Goal: Browse casually

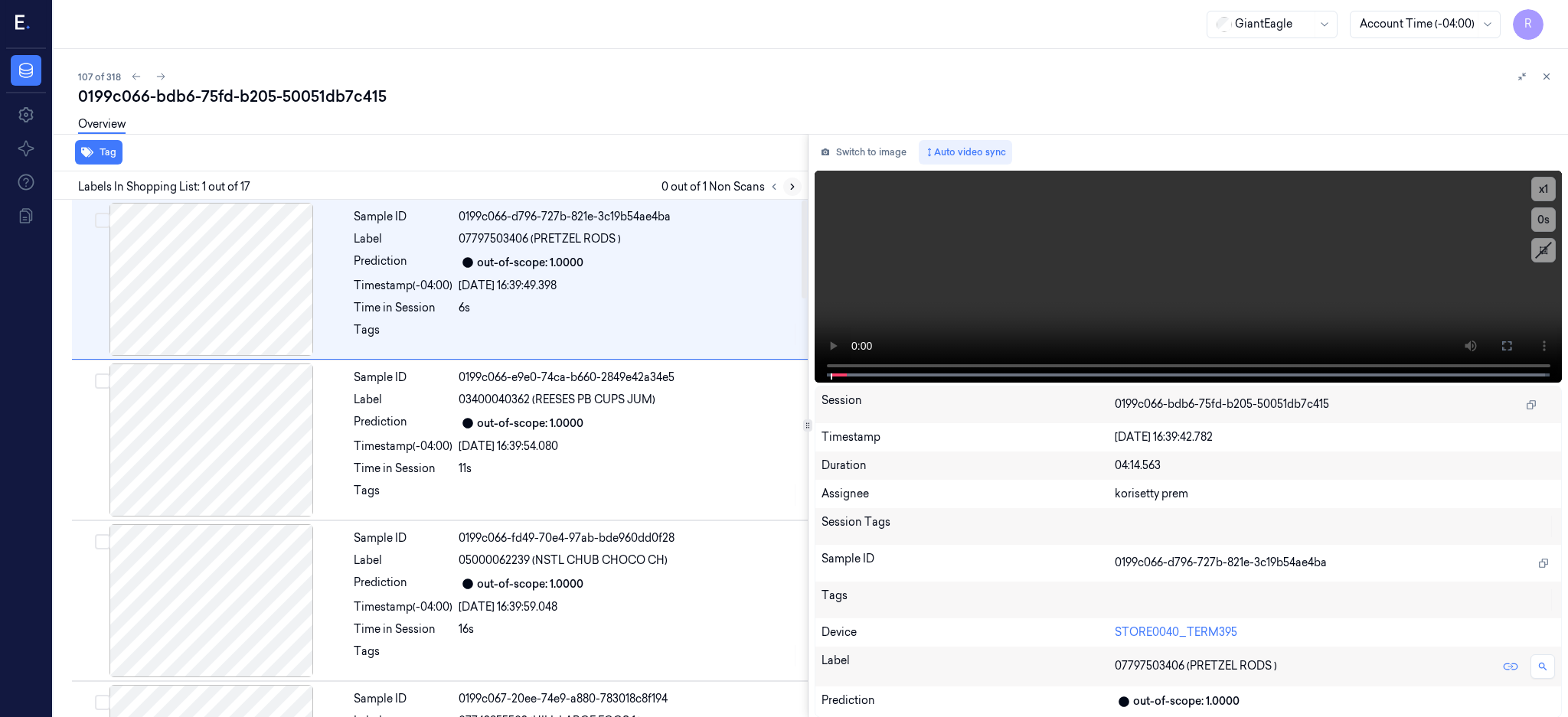
click at [801, 188] on button at bounding box center [792, 187] width 18 height 18
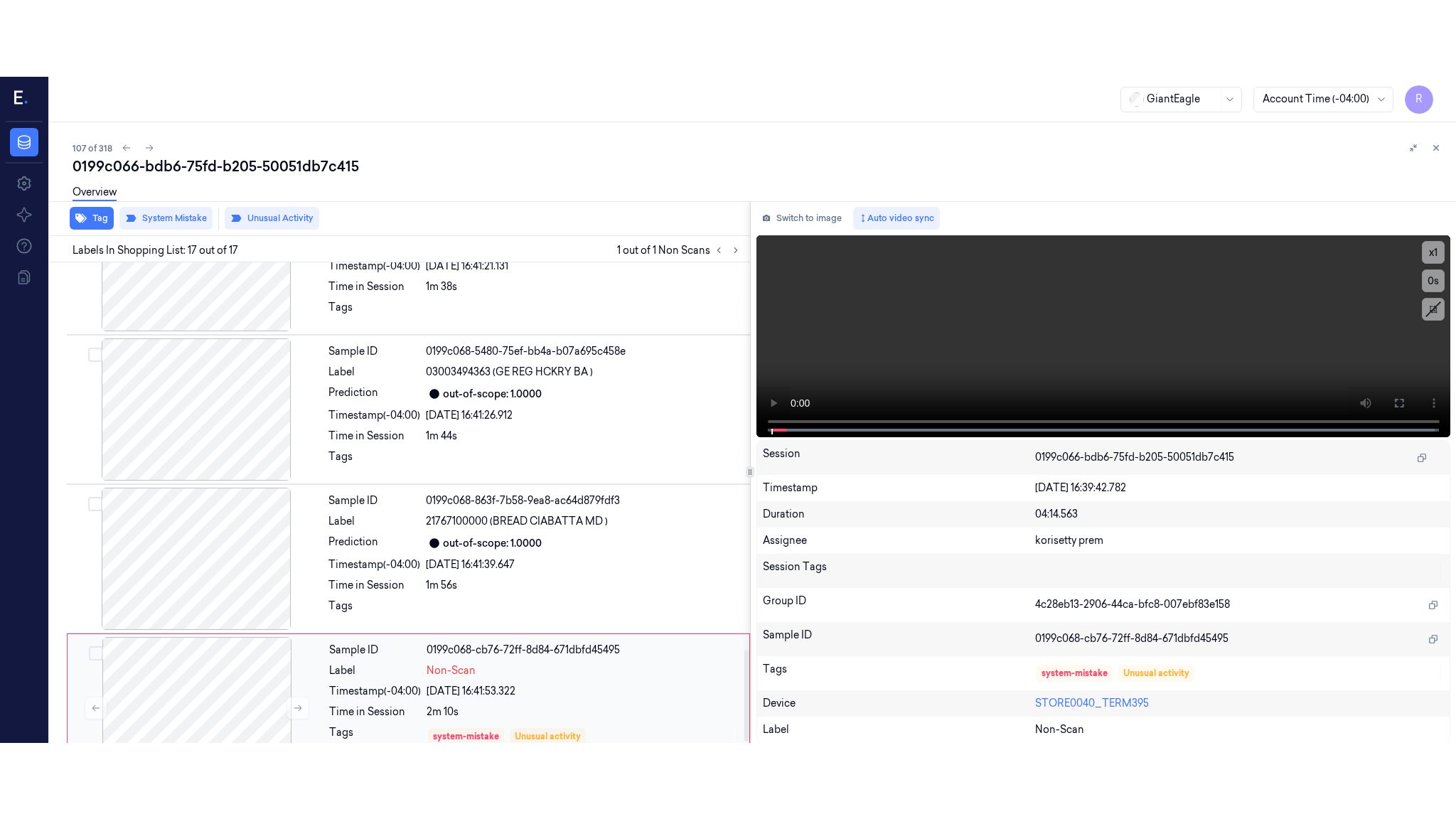
scroll to position [2062, 0]
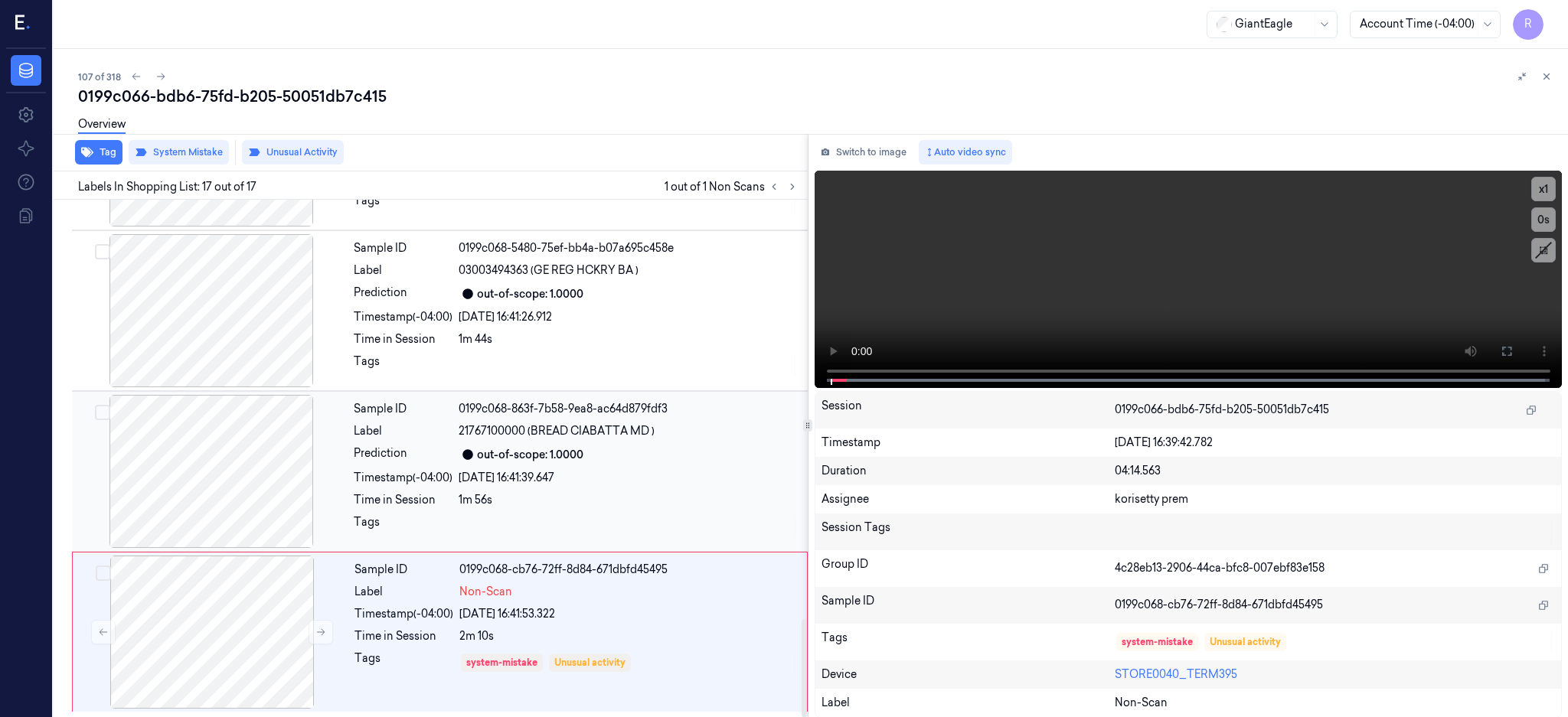
click at [266, 462] on div at bounding box center [211, 472] width 273 height 153
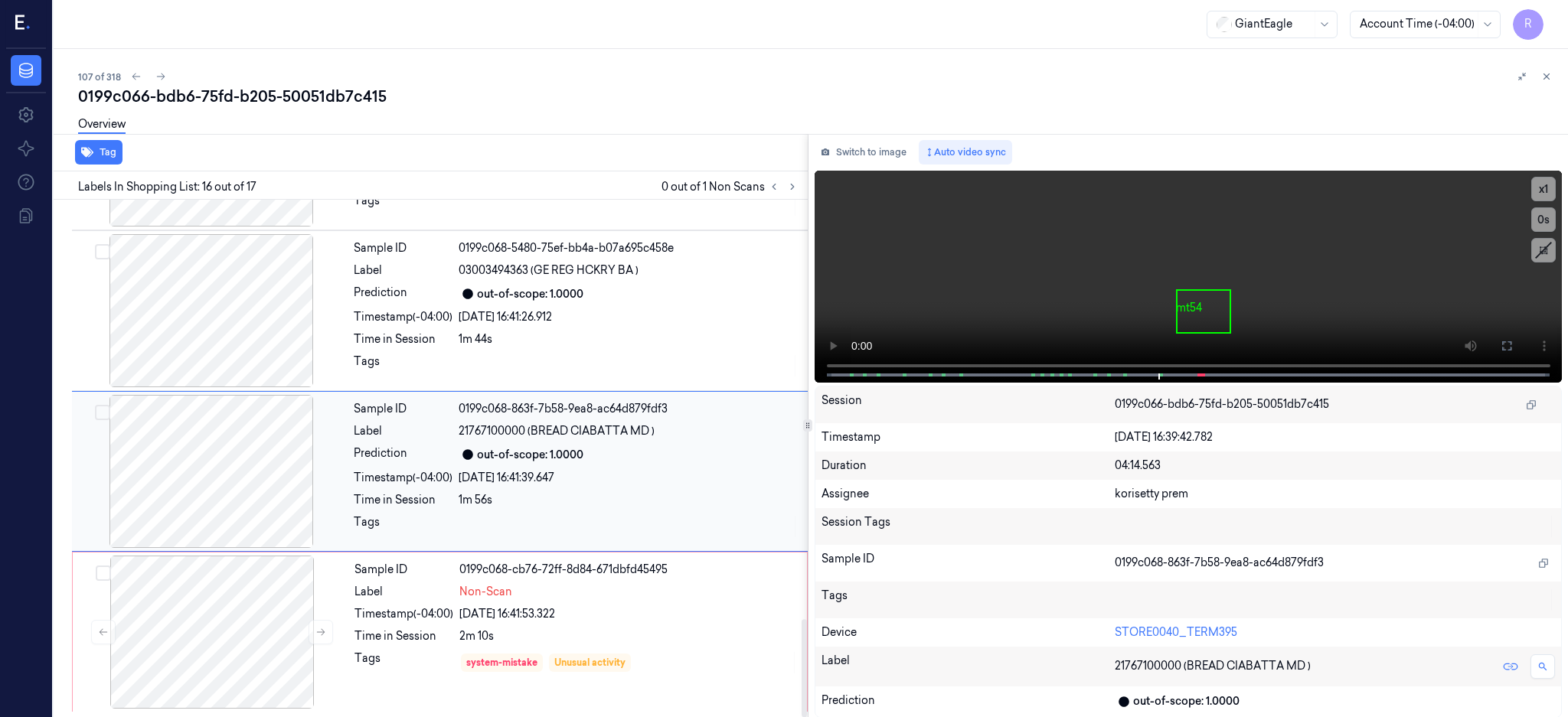
click at [209, 429] on div at bounding box center [211, 472] width 273 height 153
click at [223, 476] on div at bounding box center [211, 472] width 273 height 153
click at [1513, 343] on icon at bounding box center [1506, 346] width 12 height 12
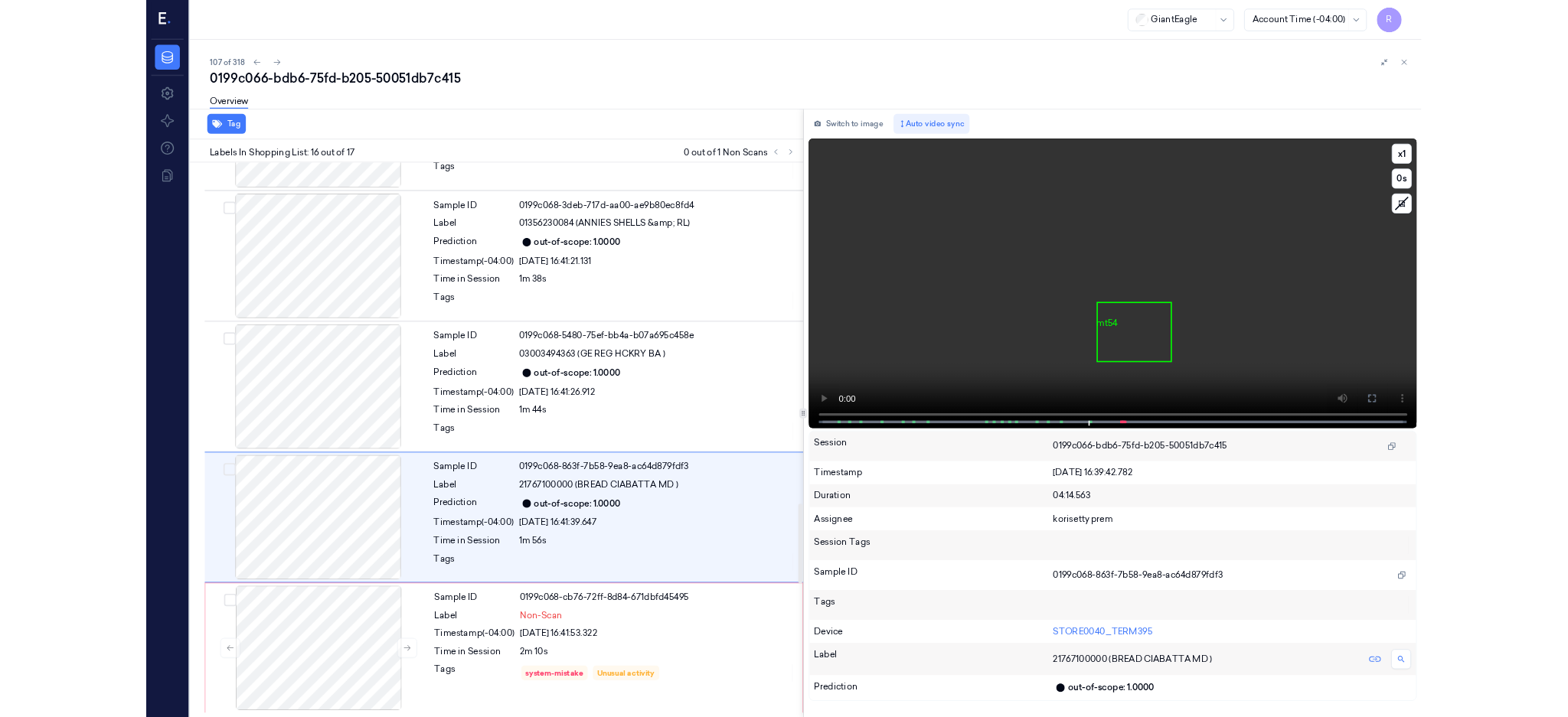
scroll to position [2056, 0]
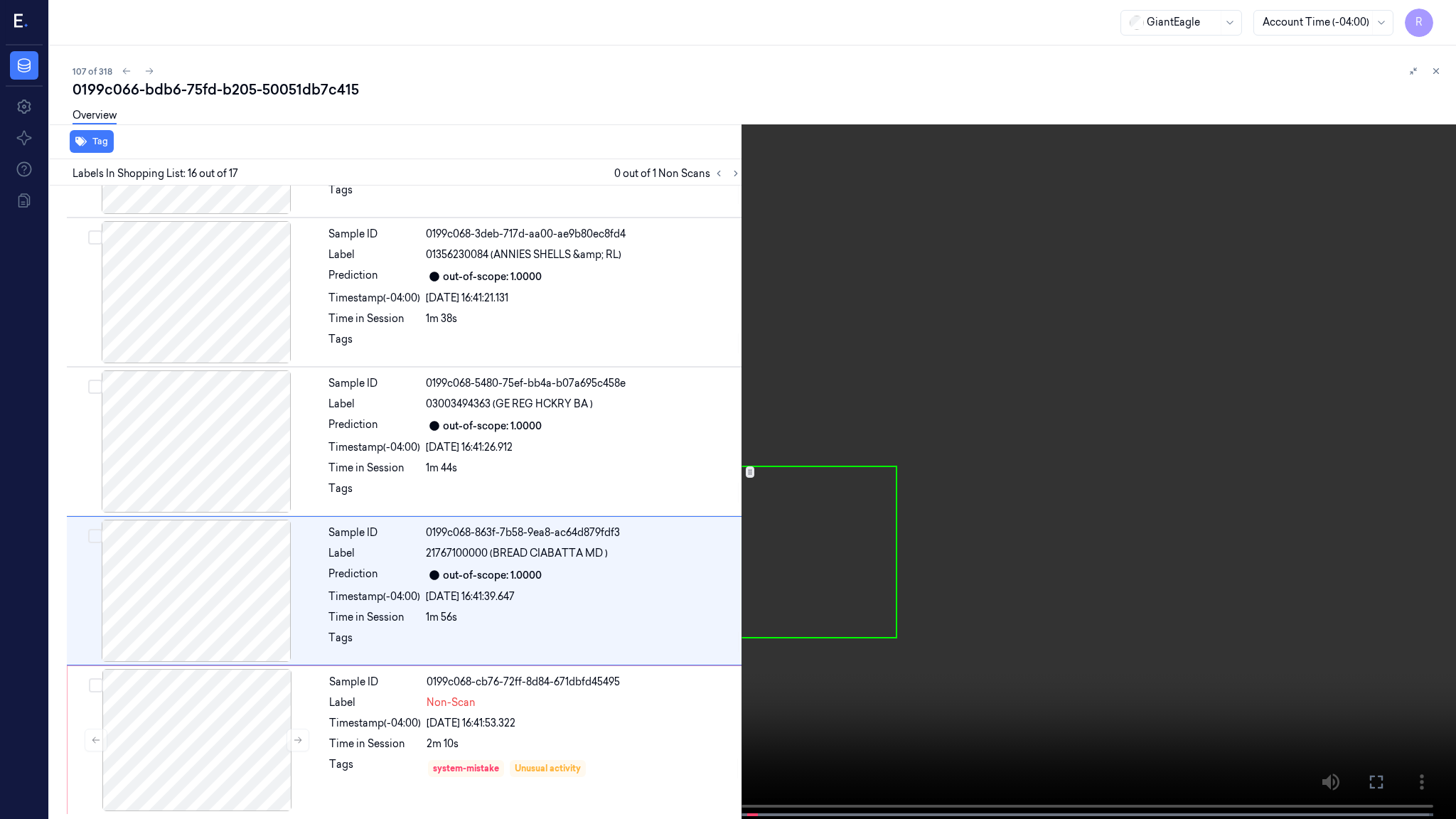
click at [1103, 386] on video at bounding box center [728, 410] width 1456 height 821
click at [799, 560] on video at bounding box center [728, 410] width 1456 height 821
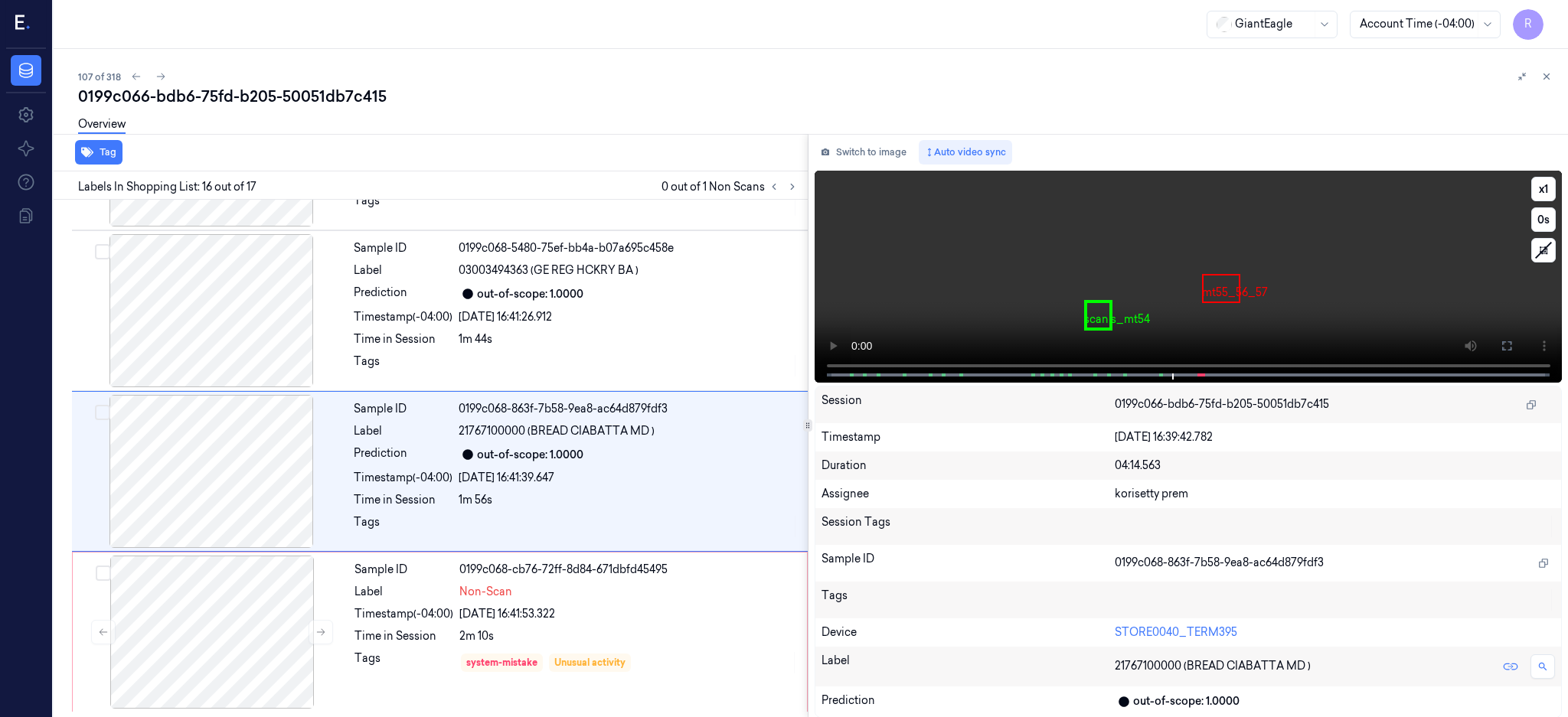
click at [1519, 339] on button at bounding box center [1506, 346] width 24 height 24
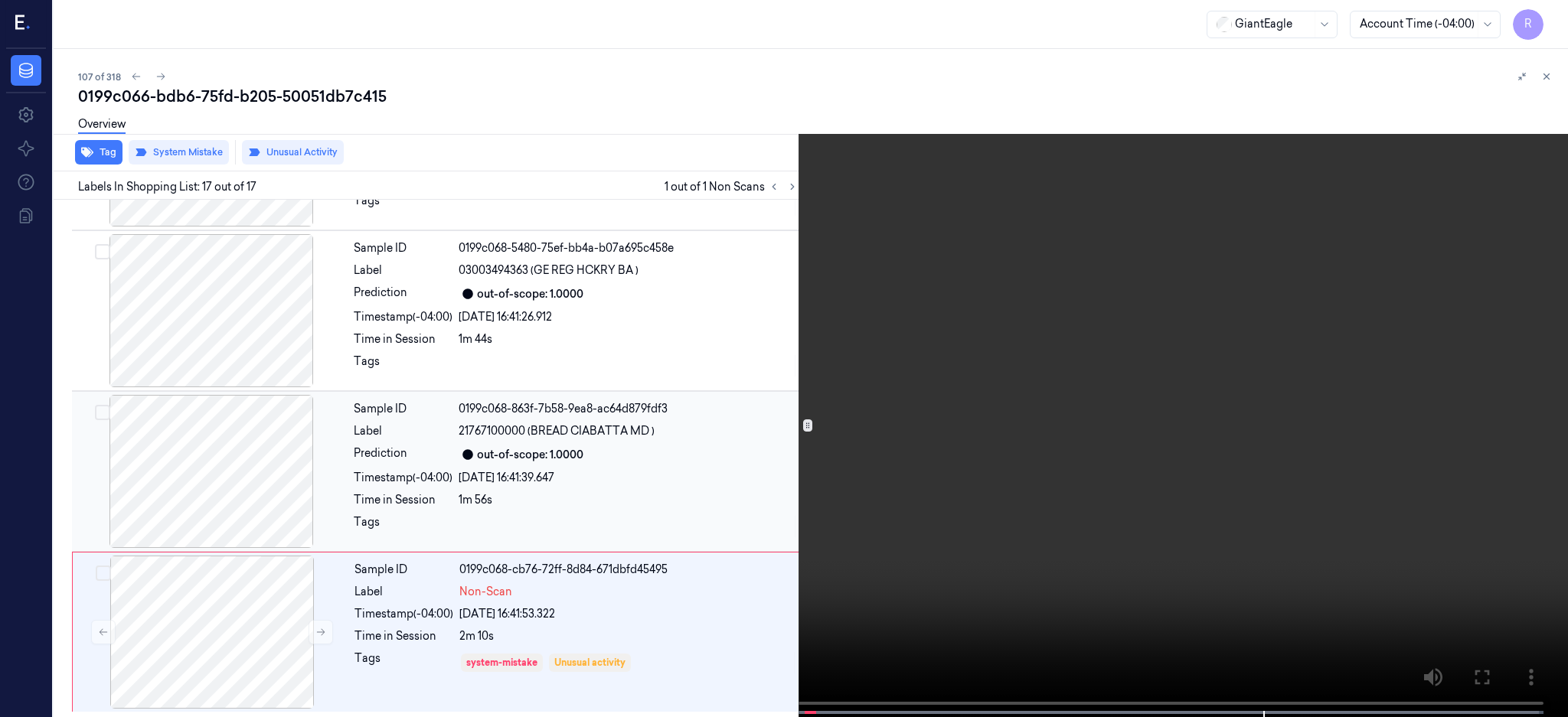
scroll to position [2221, 0]
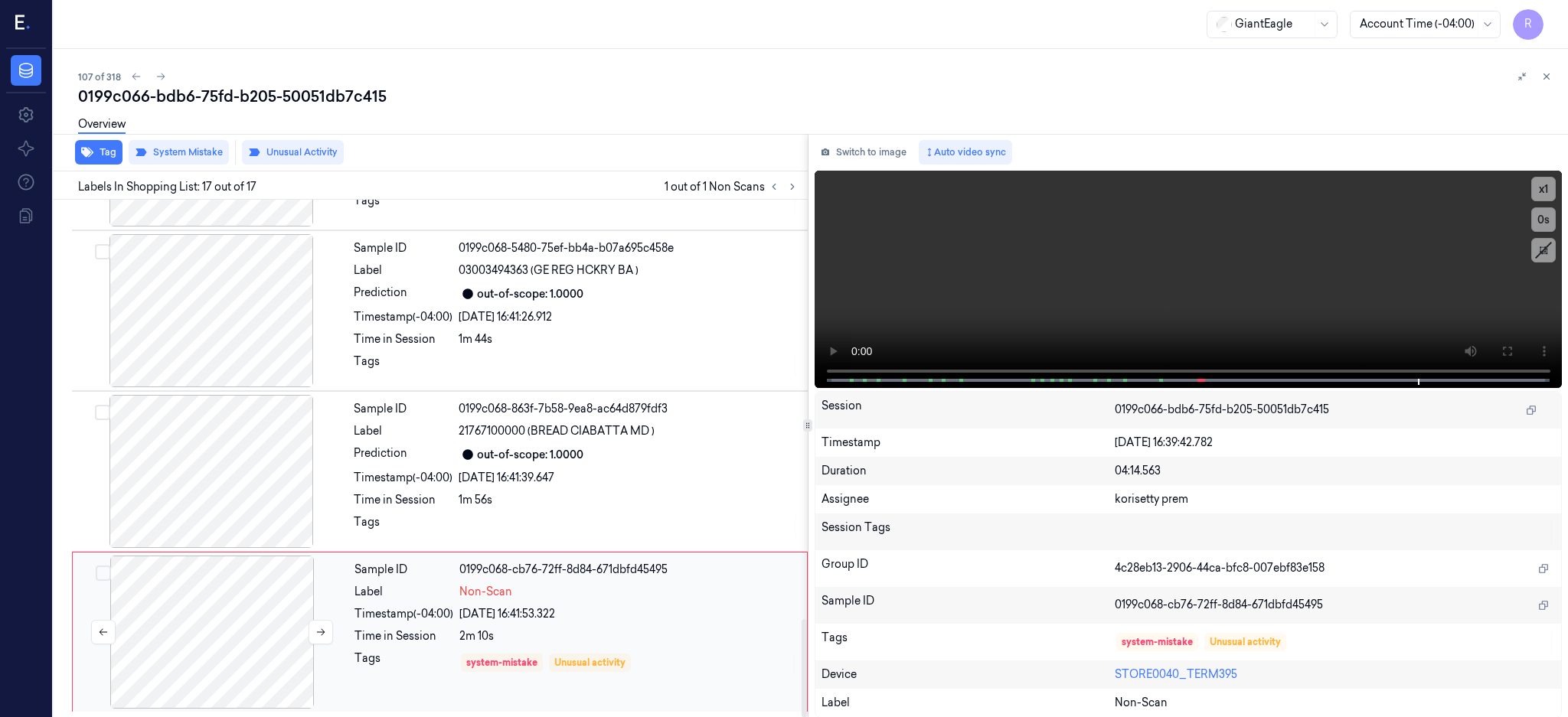
click at [273, 658] on div at bounding box center [211, 633] width 273 height 153
